Goal: Task Accomplishment & Management: Use online tool/utility

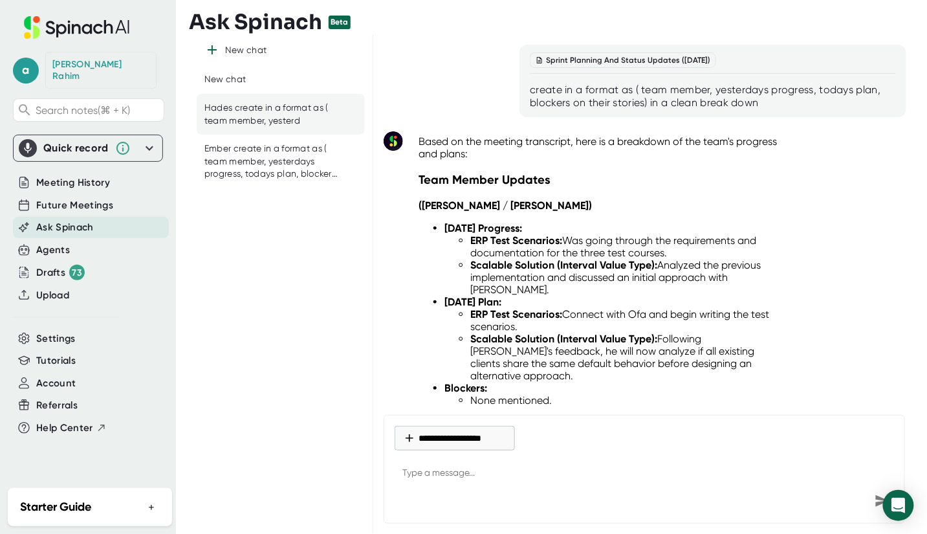
scroll to position [6782, 0]
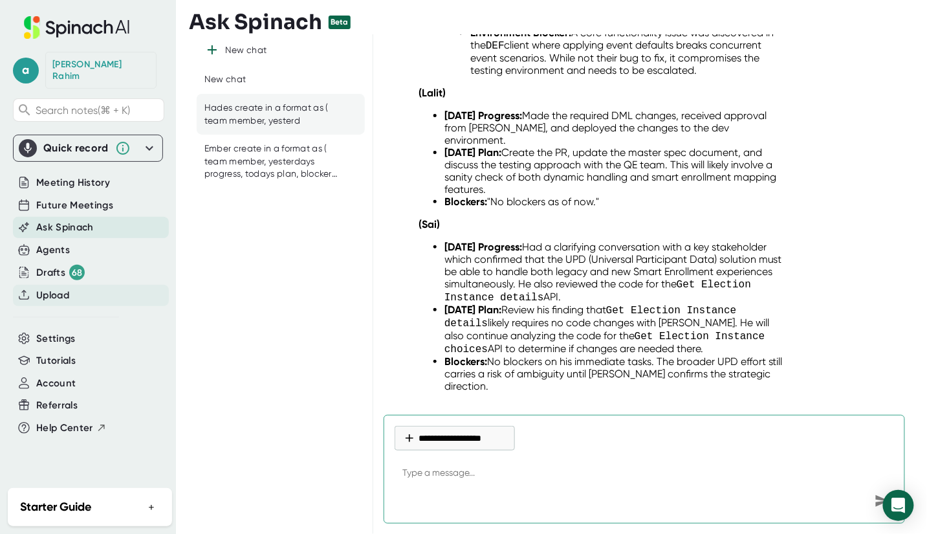
click at [65, 288] on span "Upload" at bounding box center [52, 295] width 33 height 15
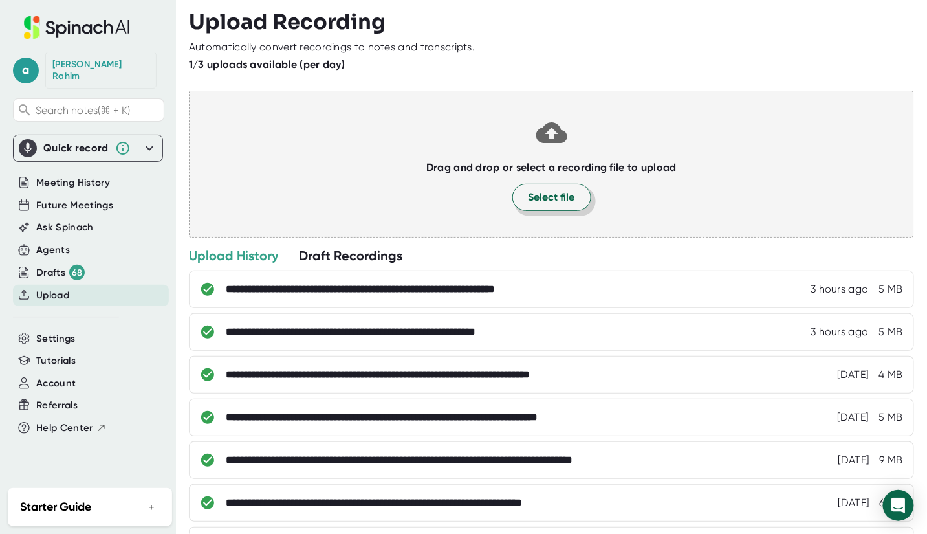
click at [554, 197] on span "Select file" at bounding box center [552, 198] width 47 height 16
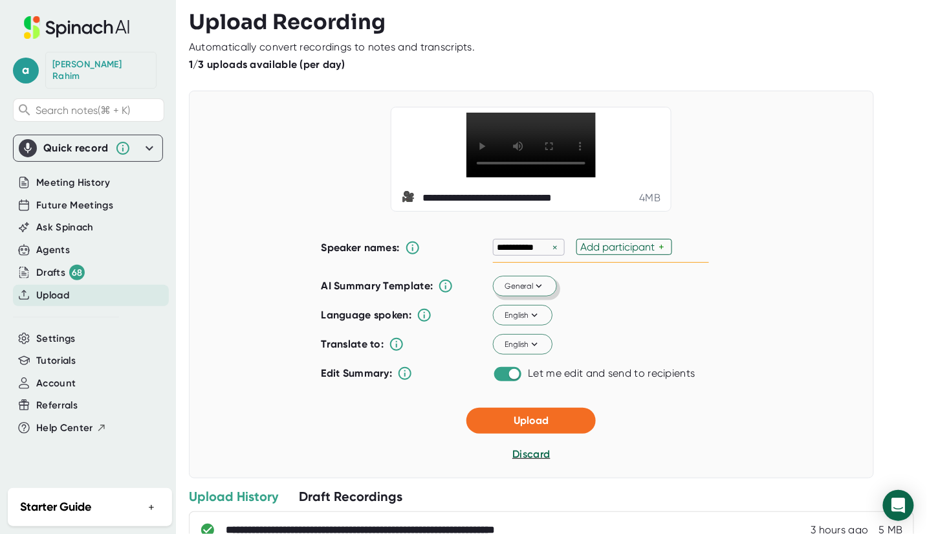
click at [530, 292] on span "General" at bounding box center [525, 286] width 40 height 12
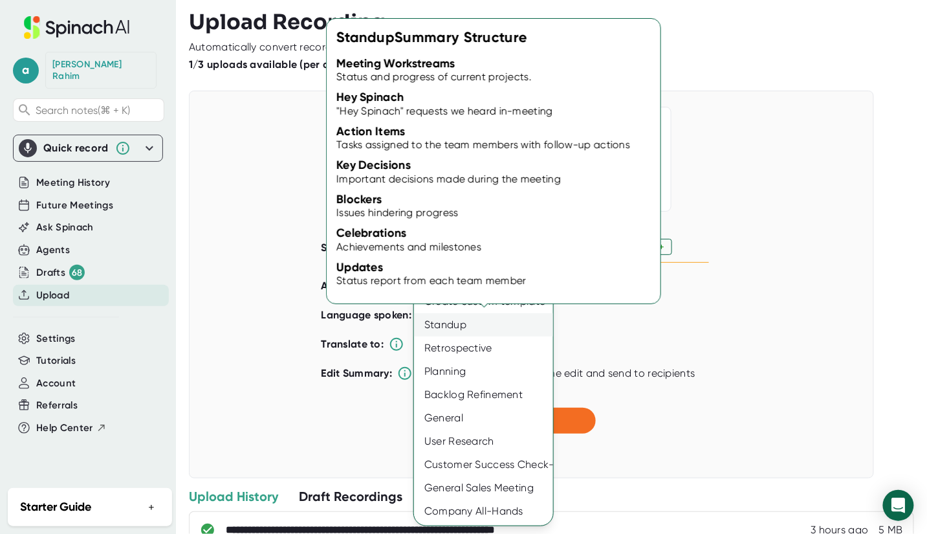
click at [478, 331] on div "Standup" at bounding box center [483, 324] width 139 height 23
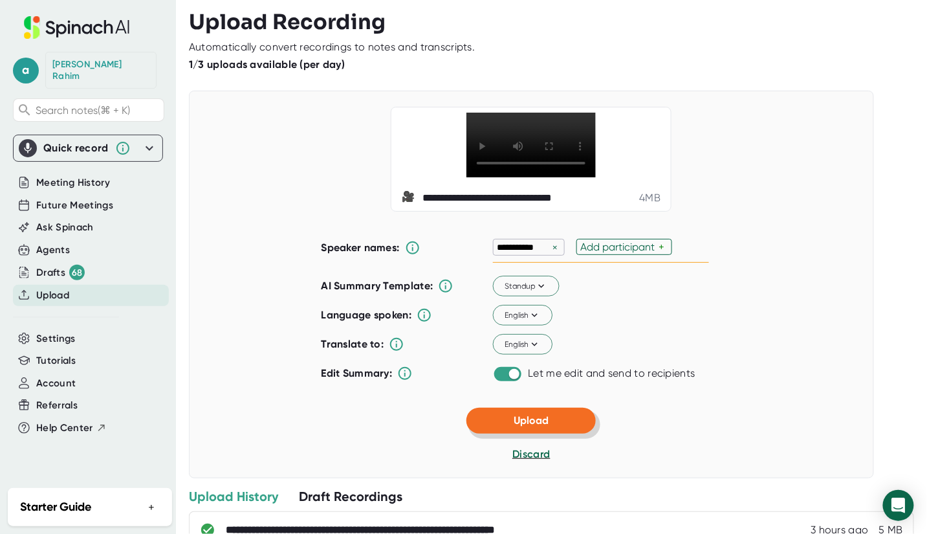
click at [547, 433] on button "Upload" at bounding box center [530, 421] width 129 height 26
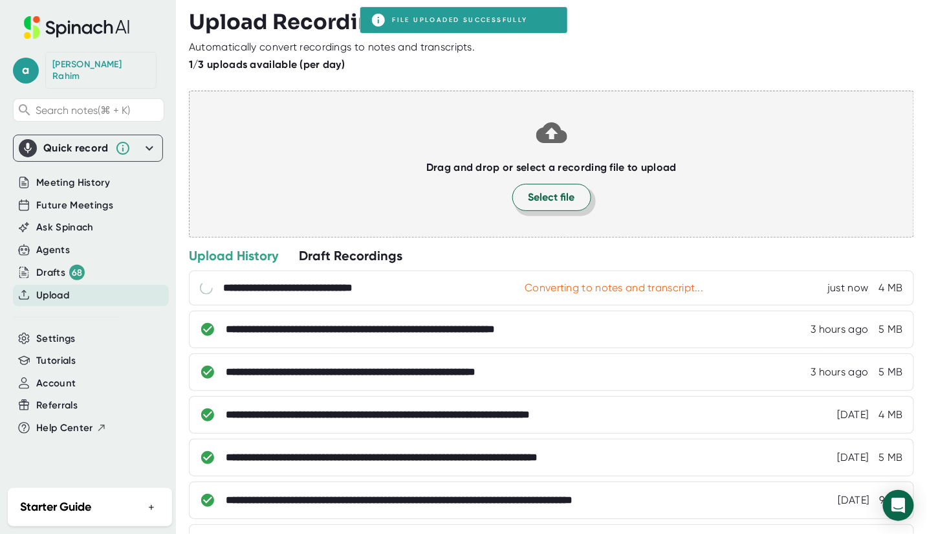
click at [533, 205] on button "Select file" at bounding box center [551, 197] width 79 height 27
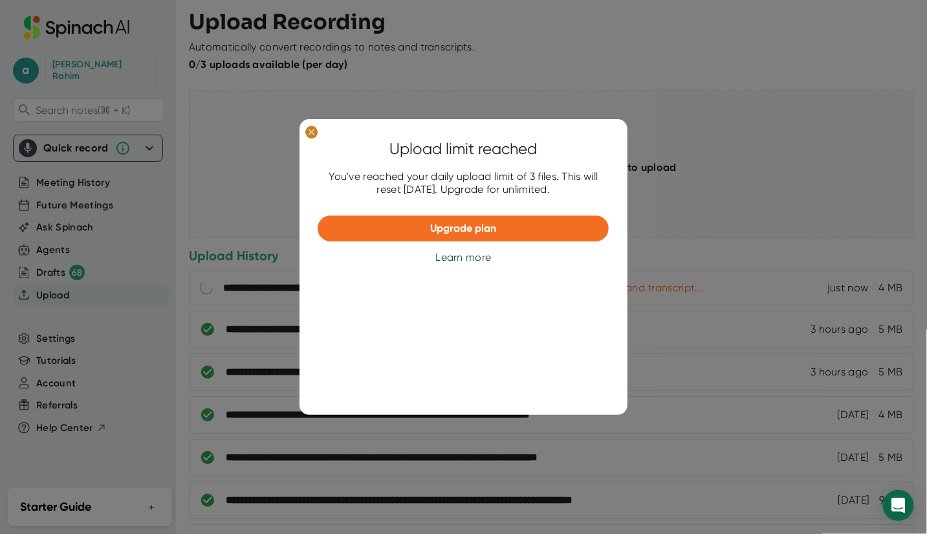
click at [314, 131] on ellipse at bounding box center [311, 132] width 12 height 13
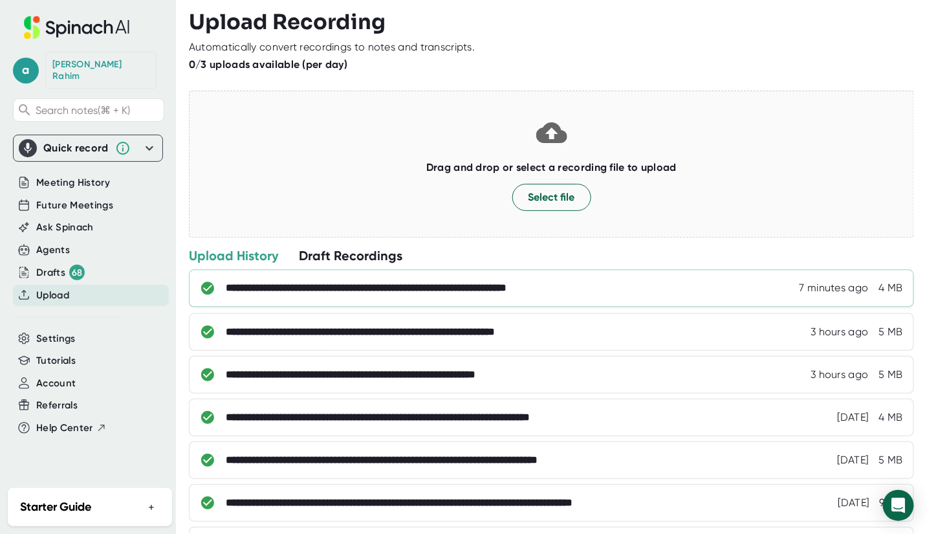
click at [357, 287] on div "**********" at bounding box center [415, 288] width 378 height 13
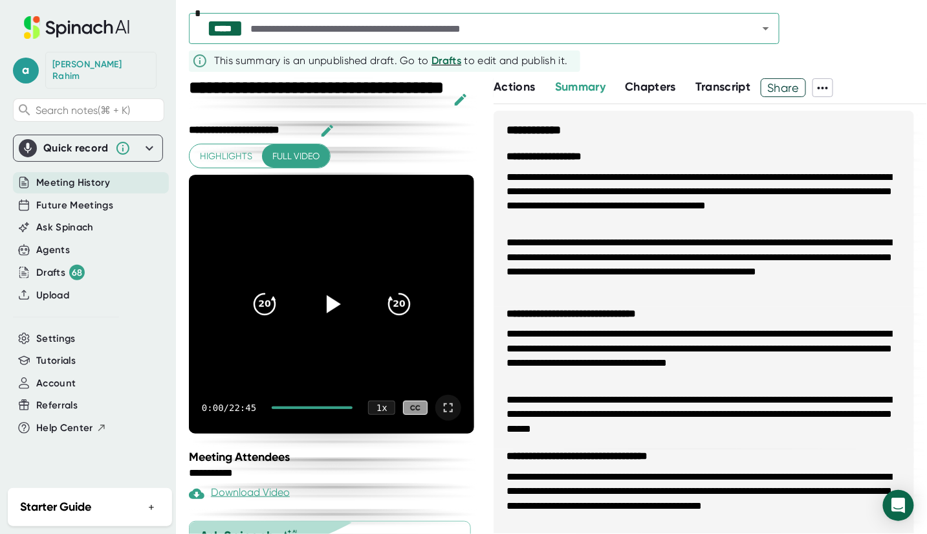
scroll to position [104, 0]
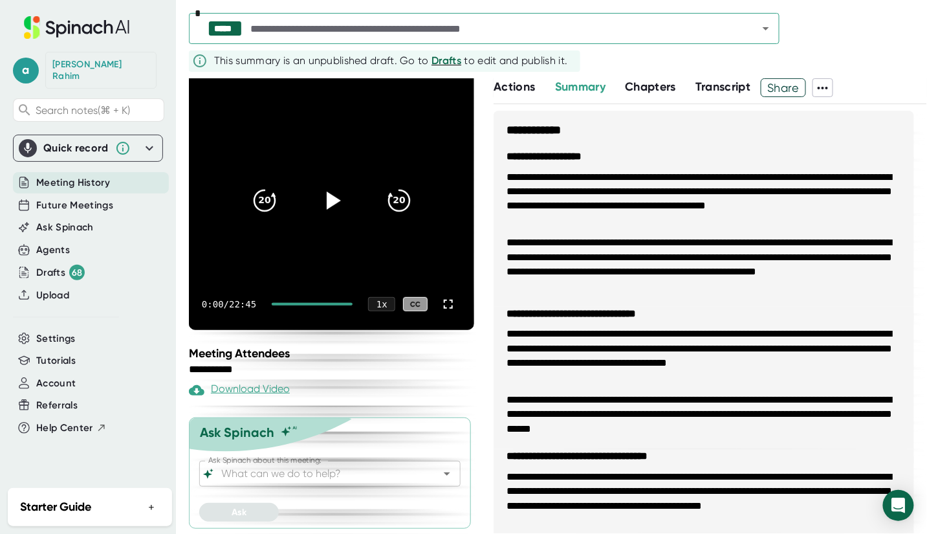
click at [596, 85] on span "Summary" at bounding box center [580, 87] width 50 height 14
click at [594, 89] on span "Summary" at bounding box center [580, 87] width 50 height 14
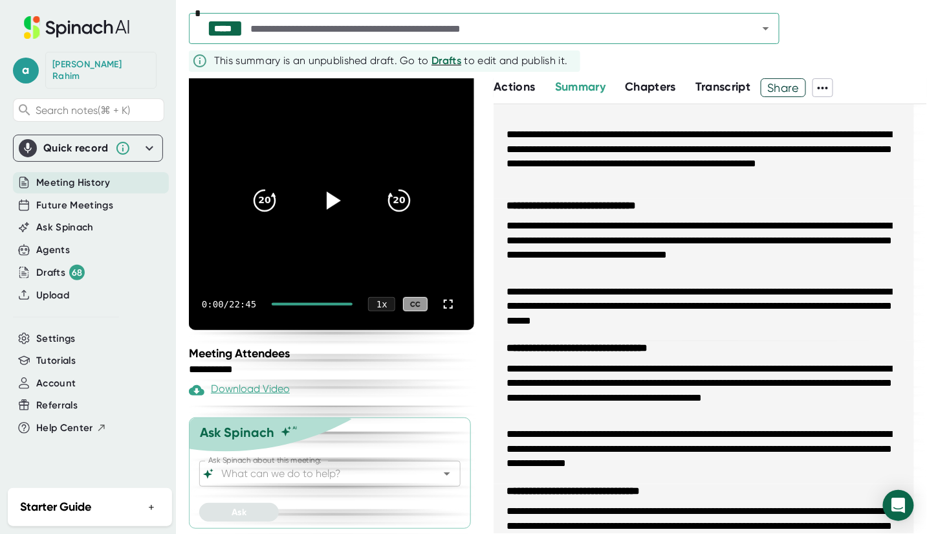
scroll to position [107, 0]
